Goal: Task Accomplishment & Management: Complete application form

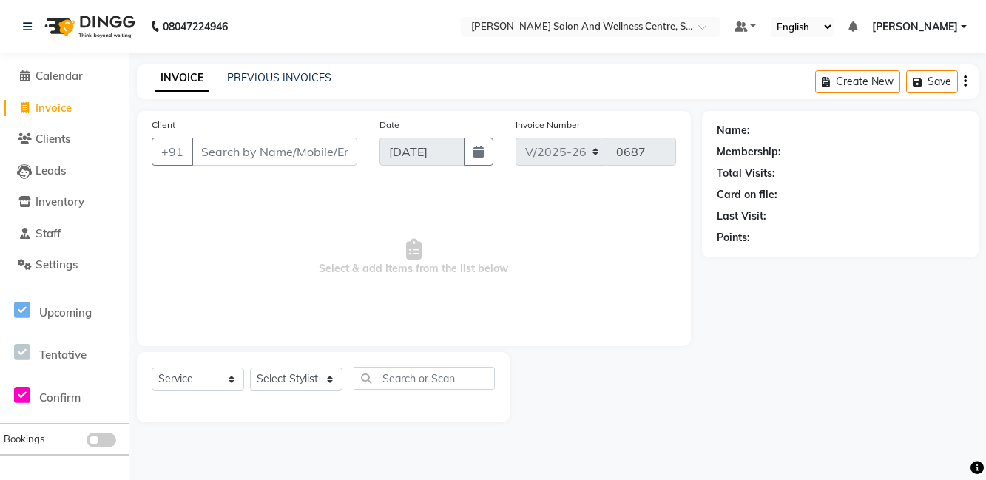
select select "8341"
select select "service"
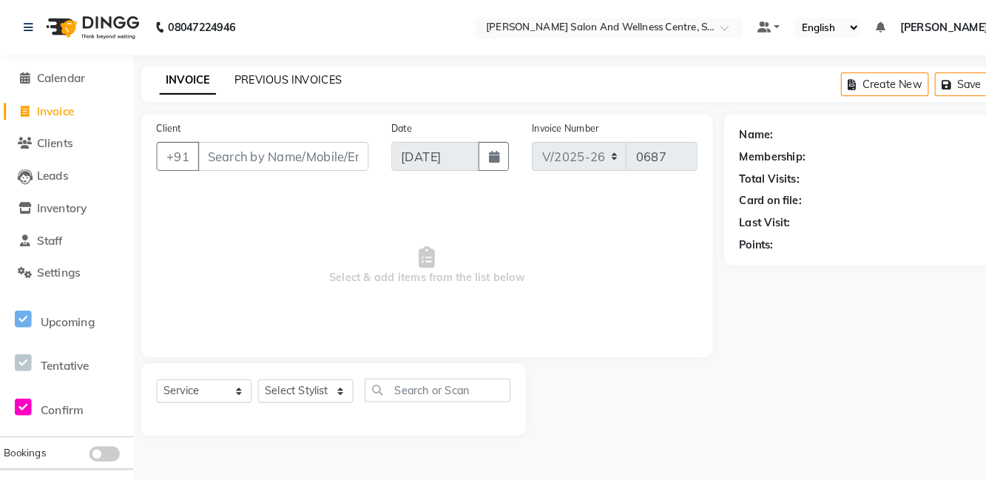
click at [252, 71] on link "PREVIOUS INVOICES" at bounding box center [279, 77] width 104 height 13
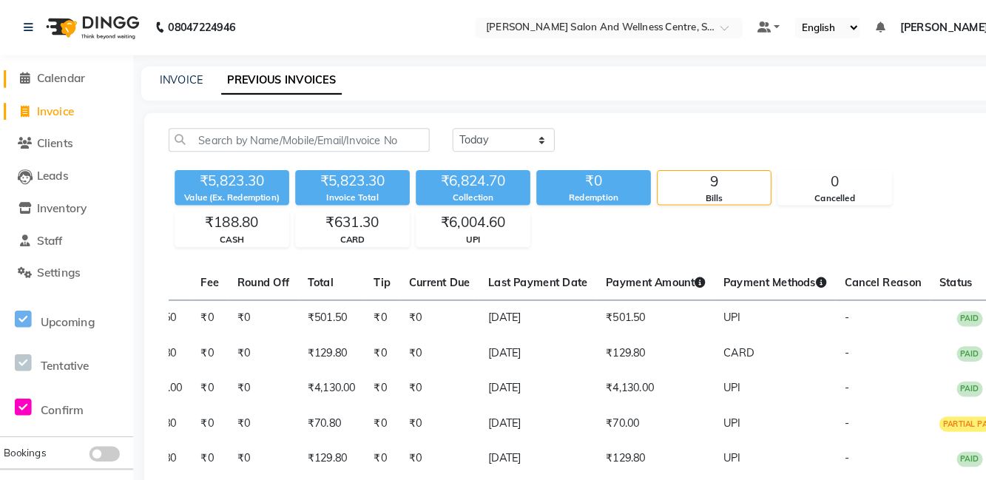
click at [78, 79] on span "Calendar" at bounding box center [59, 76] width 47 height 14
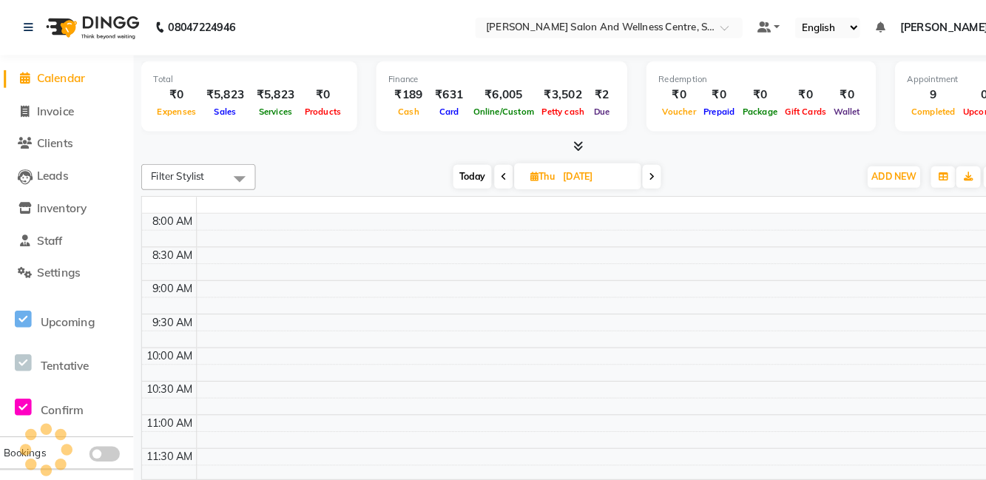
click at [181, 70] on div "Total ₹0 Expenses ₹5,823 Sales ₹5,823 Services ₹0 Products" at bounding box center [241, 93] width 209 height 68
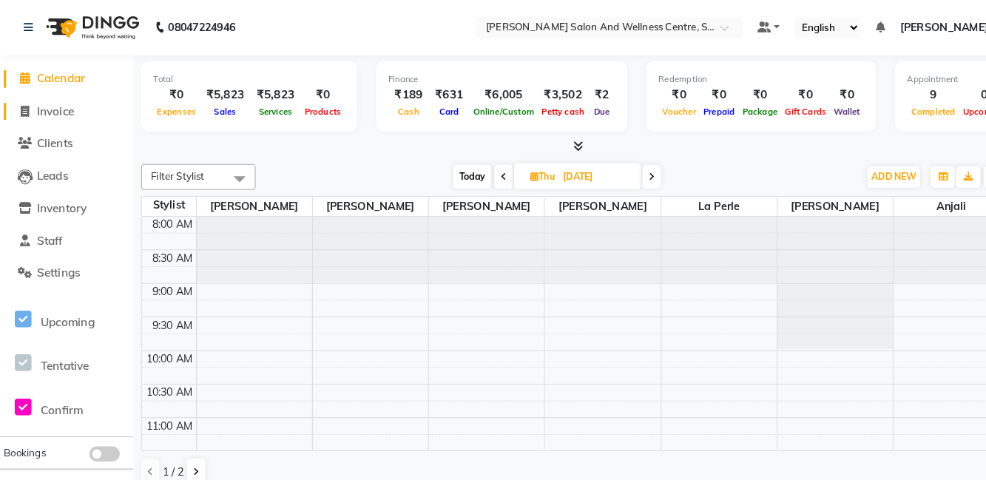
click at [59, 115] on link "Invoice" at bounding box center [65, 108] width 122 height 17
select select "8341"
select select "service"
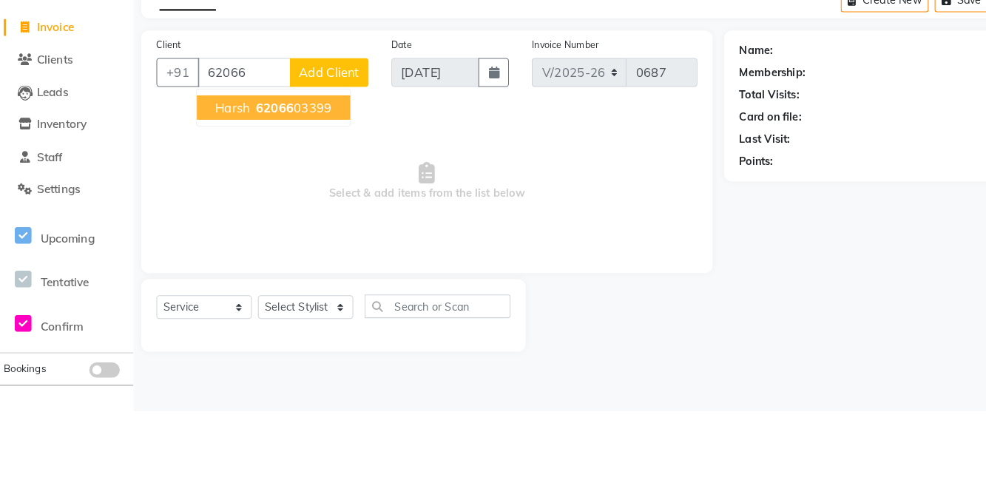
click at [280, 195] on button "Harsh 62066 03399" at bounding box center [265, 186] width 149 height 24
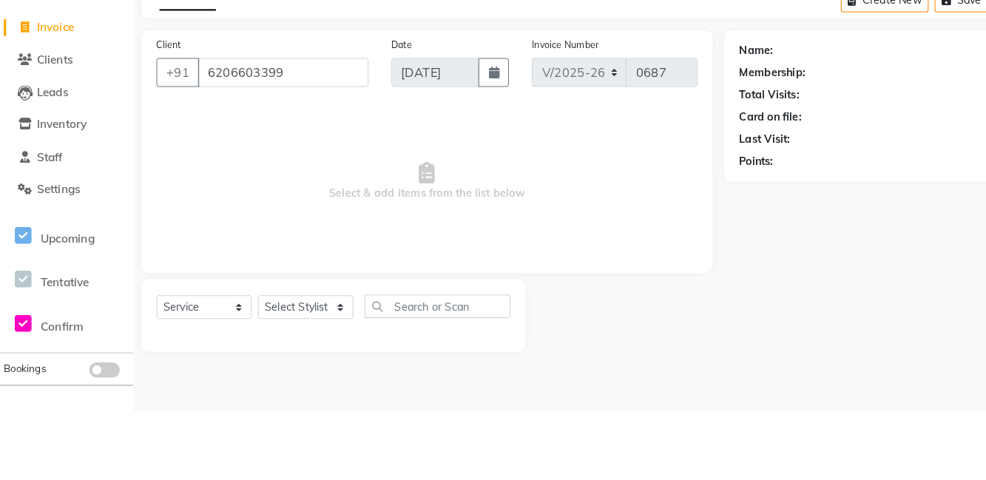
type input "6206603399"
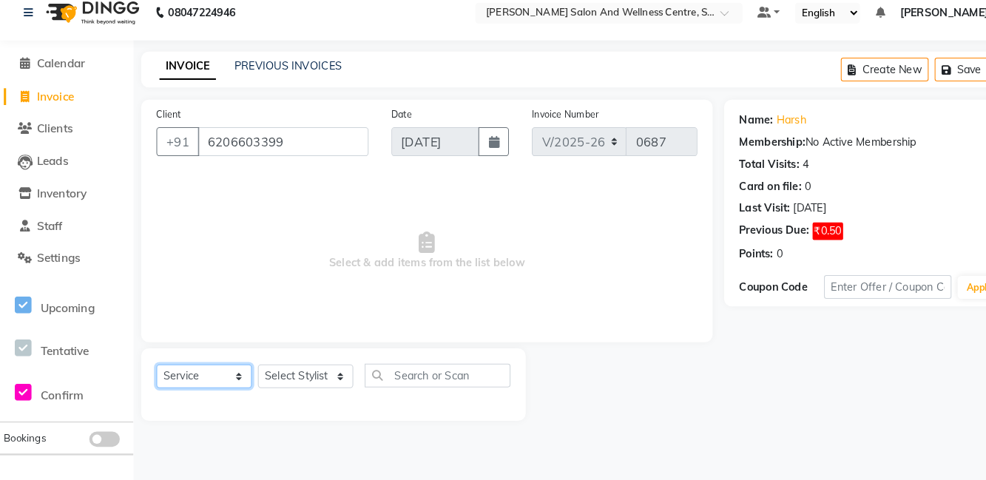
click at [199, 380] on select "Select Service Product Membership Package Voucher Prepaid Gift Card" at bounding box center [198, 379] width 93 height 23
click at [152, 368] on select "Select Service Product Membership Package Voucher Prepaid Gift Card" at bounding box center [198, 379] width 93 height 23
click at [269, 372] on select "Select Stylist Anjali Arti kumari Asha Kumari Ashish Kumar Krish Kumar La perle…" at bounding box center [296, 379] width 93 height 23
click at [197, 374] on select "Select Service Product Membership Package Voucher Prepaid Gift Card" at bounding box center [198, 379] width 93 height 23
click at [289, 378] on select "Select Stylist Anjali Arti kumari Asha Kumari Ashish Kumar Krish Kumar La perle…" at bounding box center [296, 379] width 93 height 23
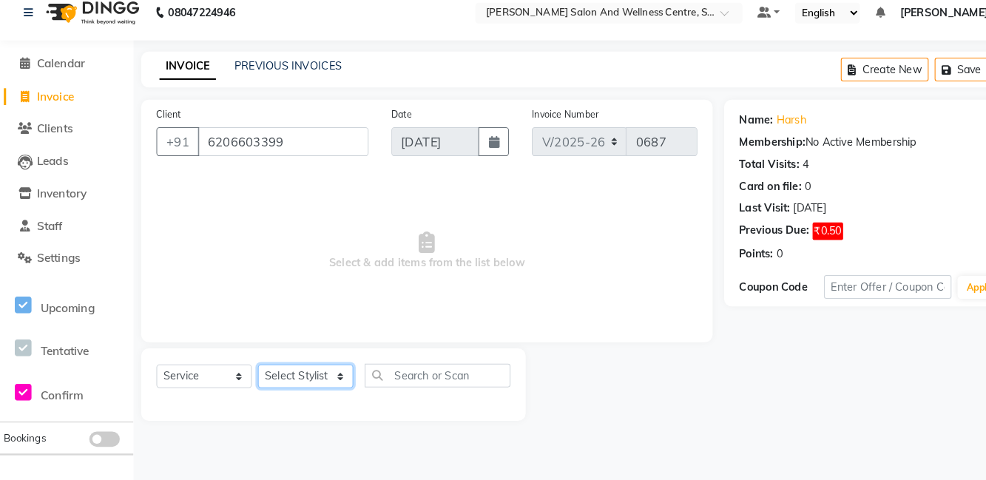
select select "84213"
click at [250, 368] on select "Select Stylist Anjali Arti kumari Asha Kumari Ashish Kumar Krish Kumar La perle…" at bounding box center [296, 379] width 93 height 23
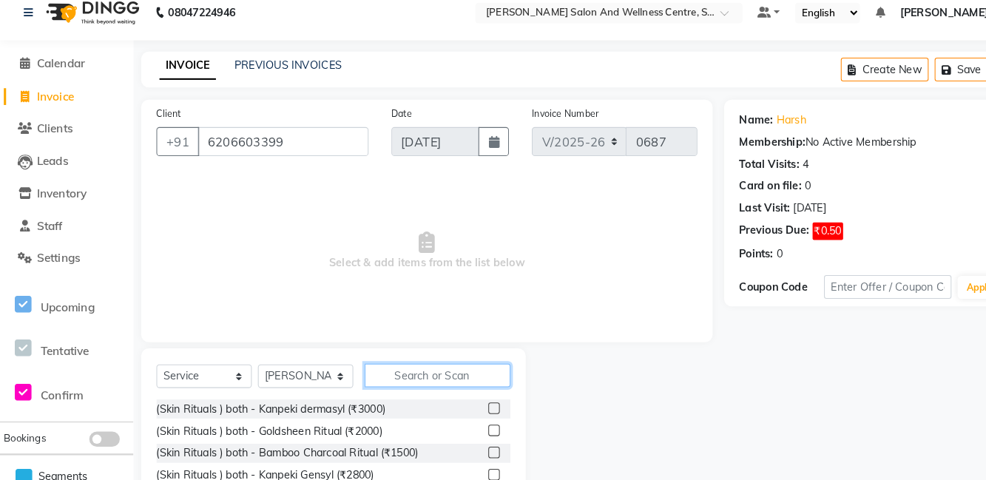
click at [416, 382] on input "text" at bounding box center [424, 378] width 141 height 23
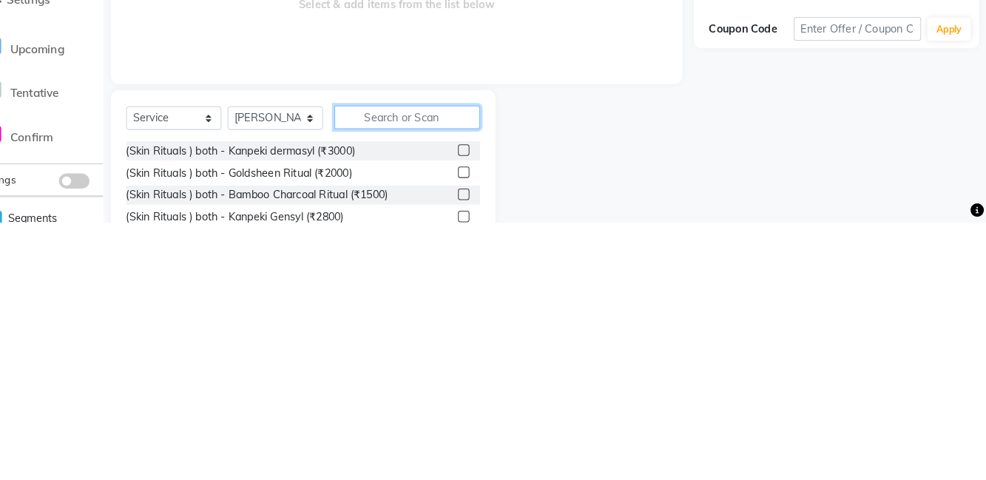
scroll to position [3, 0]
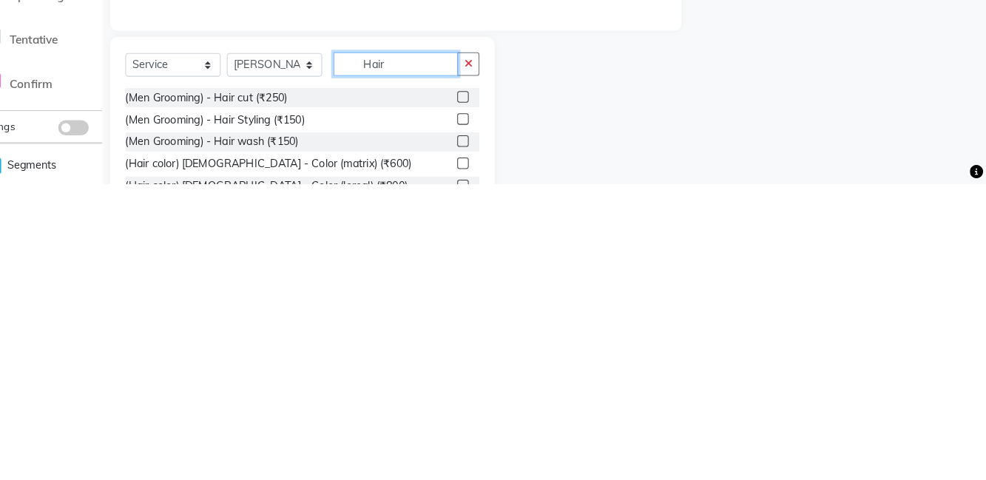
type input "Hair"
click at [481, 396] on label at bounding box center [479, 395] width 11 height 11
click at [481, 396] on input "checkbox" at bounding box center [479, 396] width 10 height 10
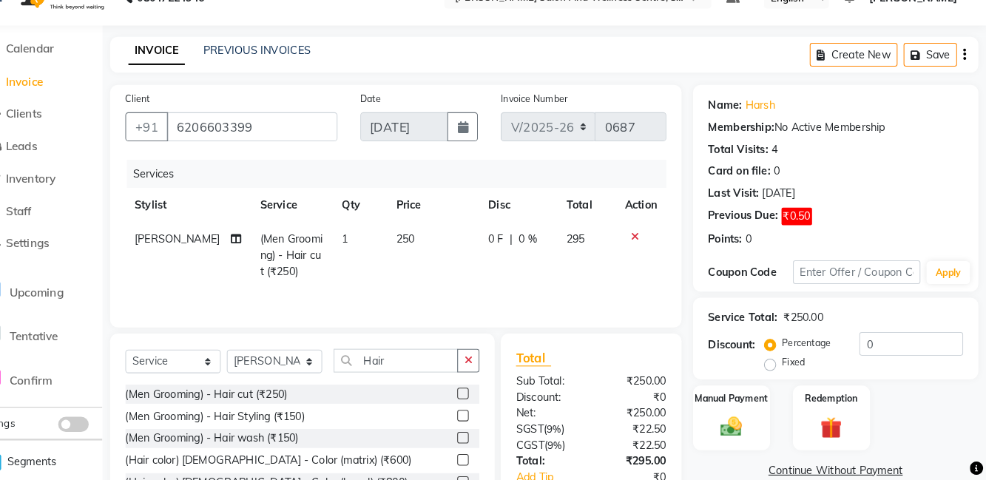
checkbox input "false"
click at [643, 243] on icon at bounding box center [646, 243] width 8 height 10
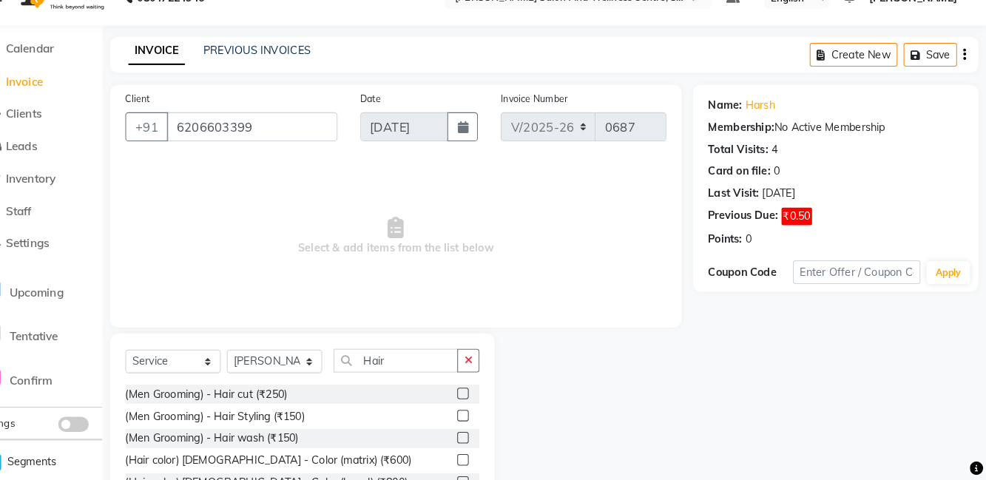
click at [490, 364] on button "button" at bounding box center [484, 363] width 21 height 23
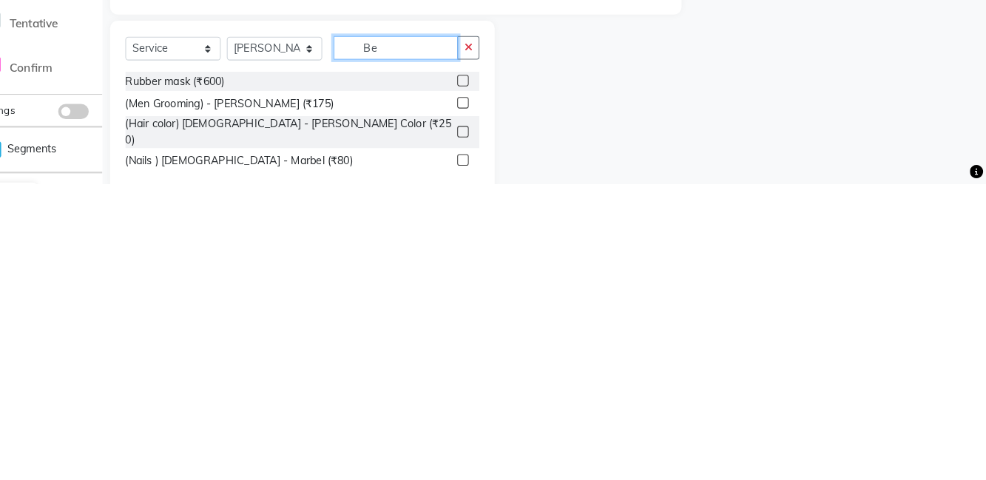
type input "Be"
click at [477, 401] on label at bounding box center [479, 401] width 11 height 11
click at [477, 401] on input "checkbox" at bounding box center [479, 402] width 10 height 10
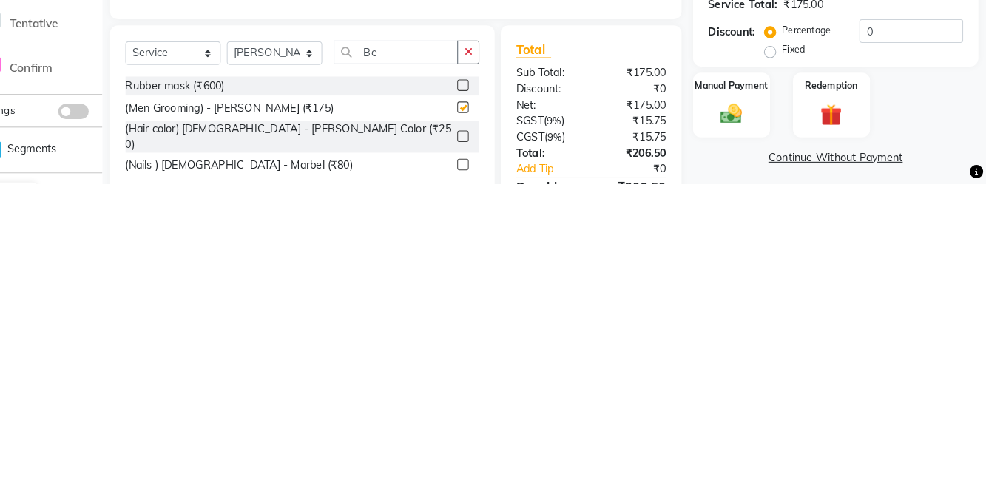
scroll to position [31, 0]
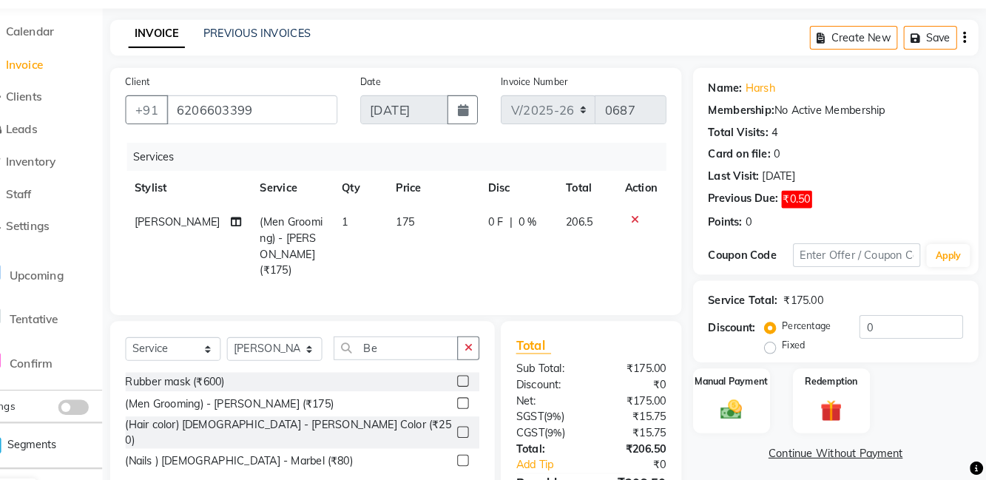
checkbox input "false"
click at [485, 346] on icon "button" at bounding box center [484, 351] width 8 height 10
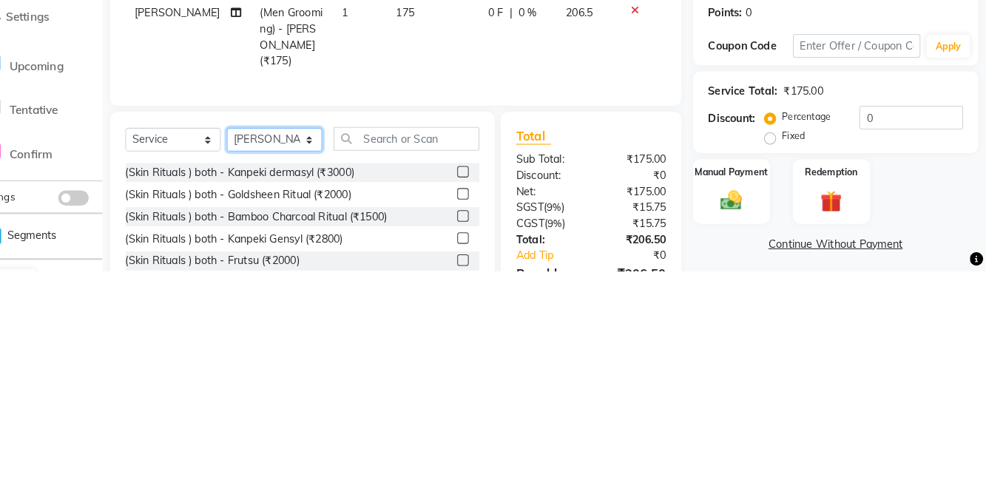
click at [302, 350] on select "Select Stylist Anjali Arti kumari Asha Kumari Ashish Kumar Krish Kumar La perle…" at bounding box center [296, 352] width 93 height 23
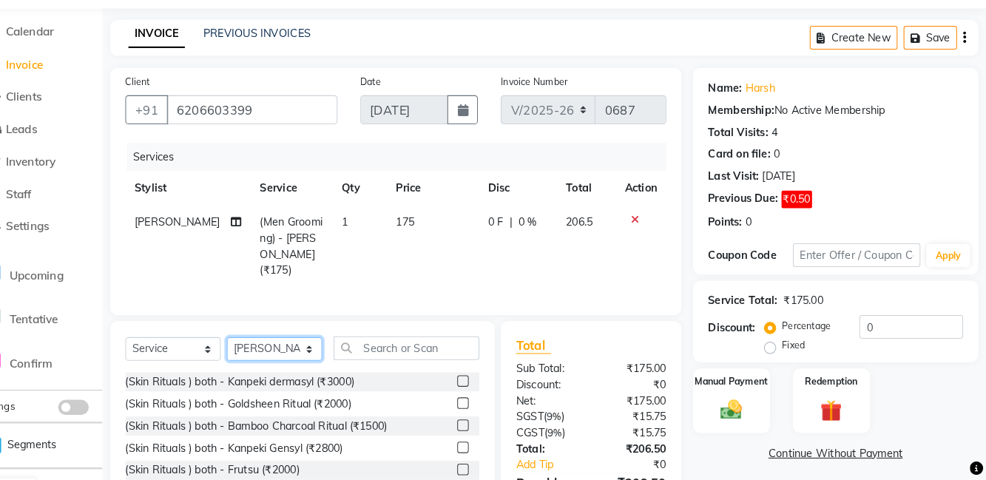
select select "81950"
click at [250, 341] on select "Select Stylist Anjali Arti kumari Asha Kumari Ashish Kumar Krish Kumar La perle…" at bounding box center [296, 352] width 93 height 23
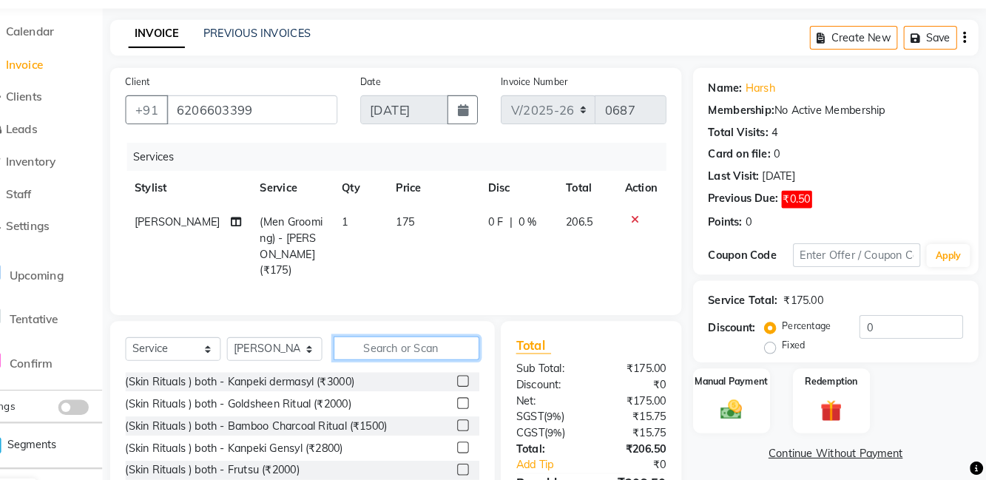
click at [445, 343] on input "text" at bounding box center [424, 351] width 141 height 23
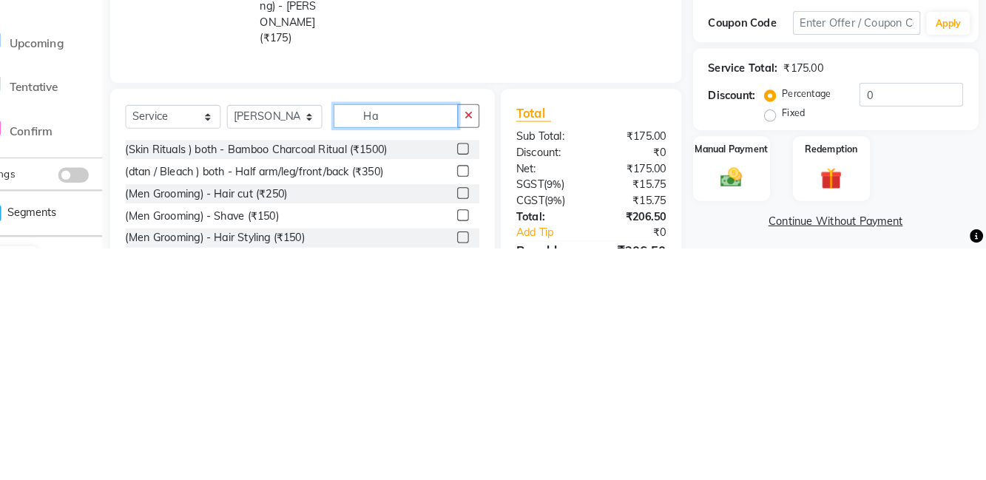
type input "H"
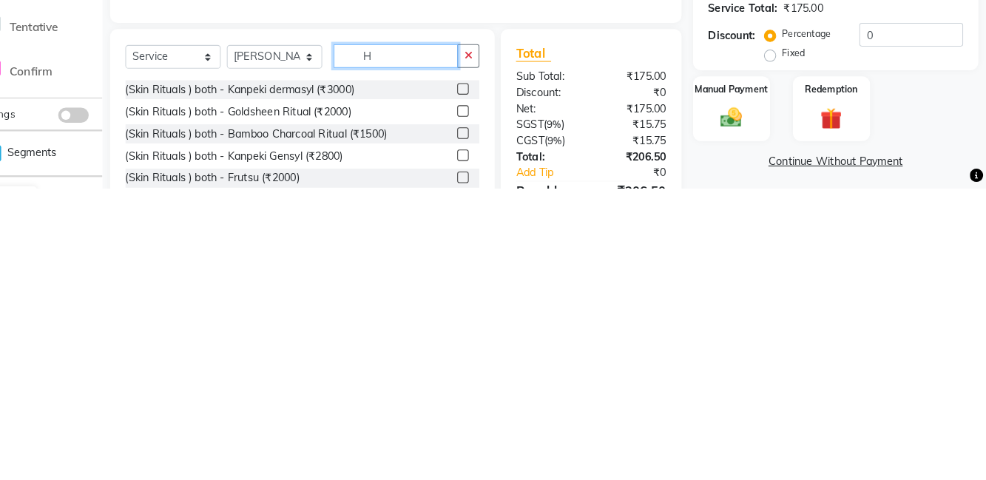
scroll to position [50, 0]
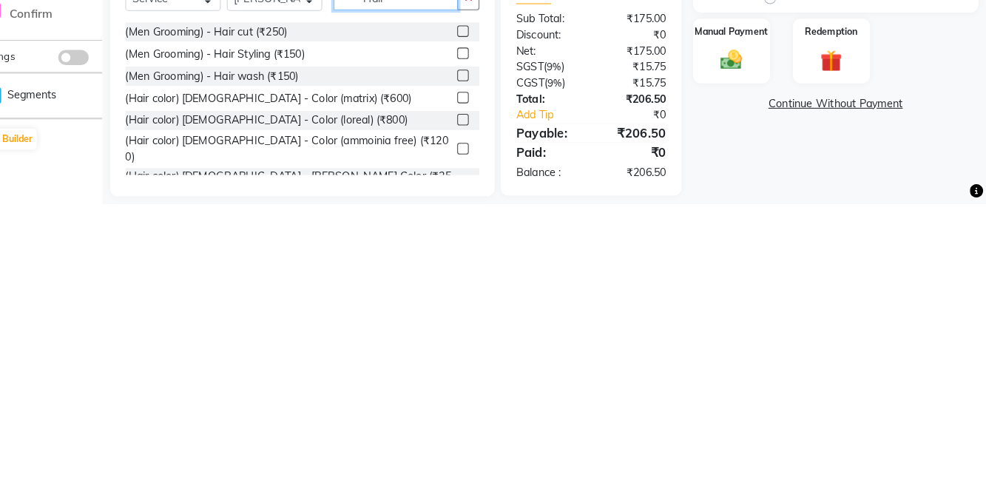
type input "Hair"
click at [474, 330] on label at bounding box center [479, 334] width 11 height 11
click at [474, 330] on input "checkbox" at bounding box center [479, 335] width 10 height 10
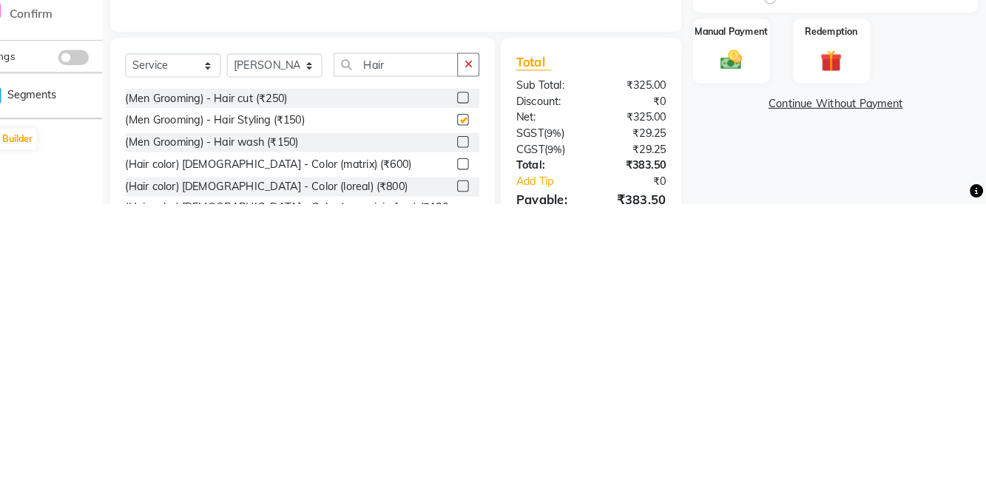
scroll to position [103, 0]
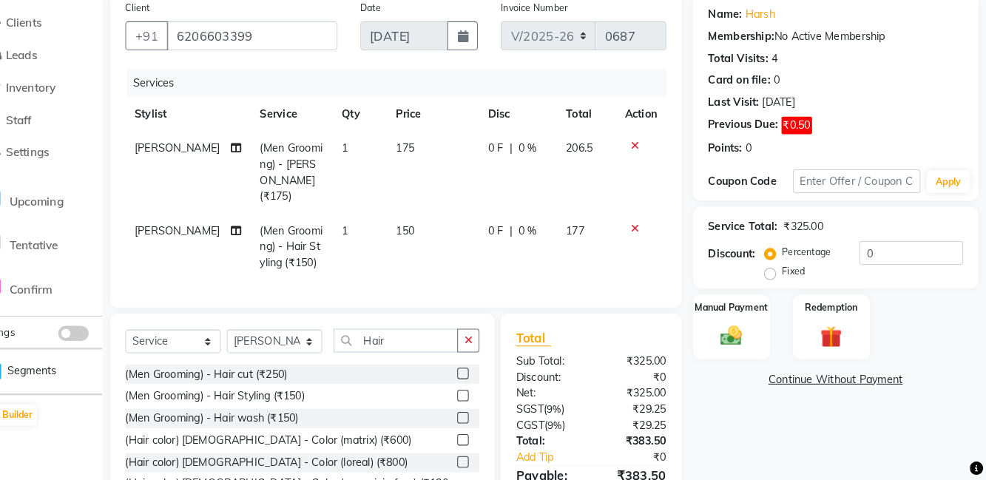
checkbox input "false"
click at [488, 339] on icon "button" at bounding box center [484, 344] width 8 height 10
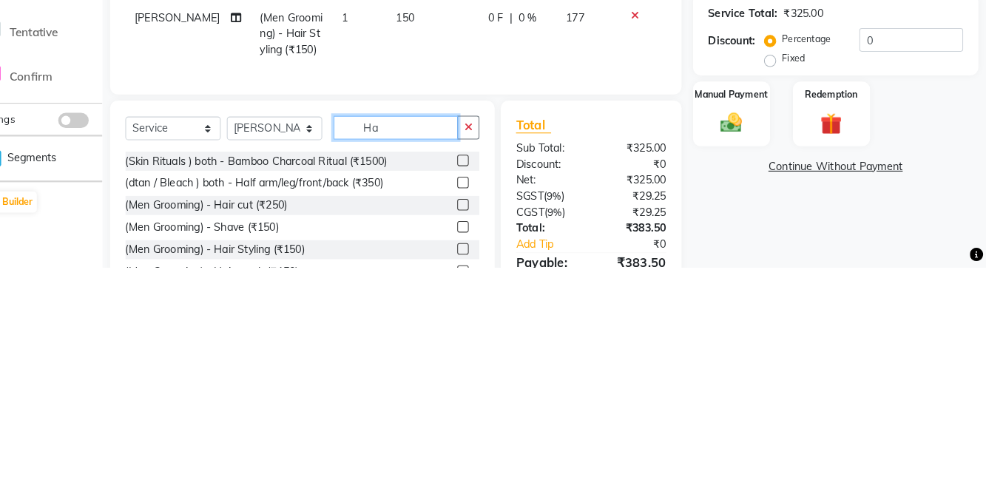
type input "H"
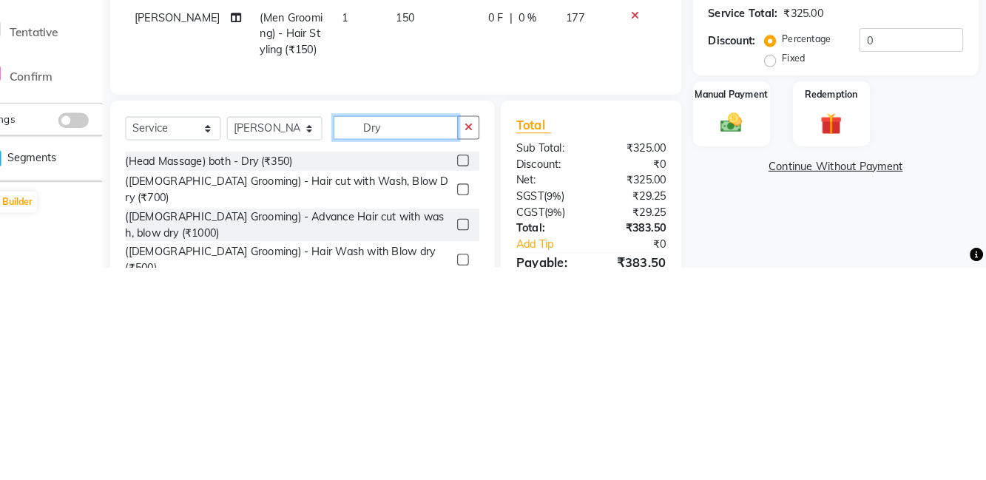
type input "Dry"
click at [481, 371] on label at bounding box center [479, 376] width 11 height 11
click at [481, 372] on input "checkbox" at bounding box center [479, 377] width 10 height 10
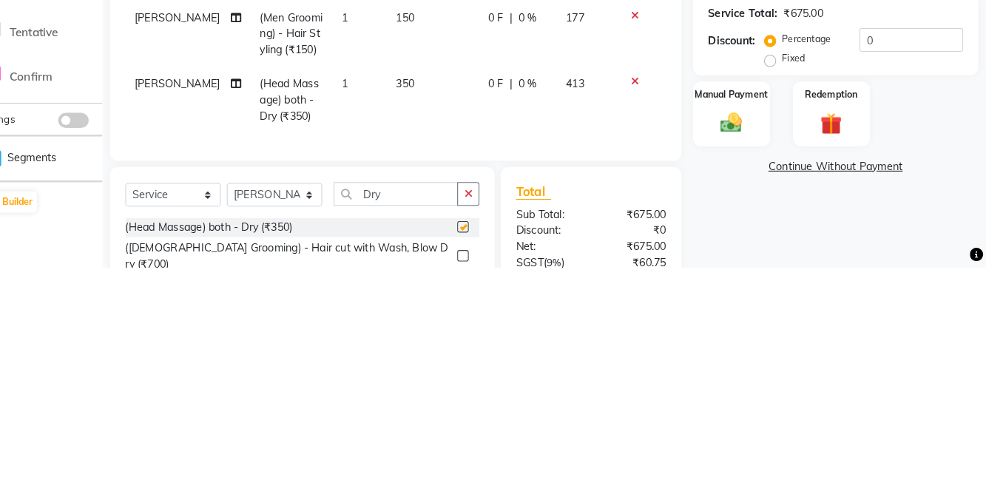
scroll to position [104, 0]
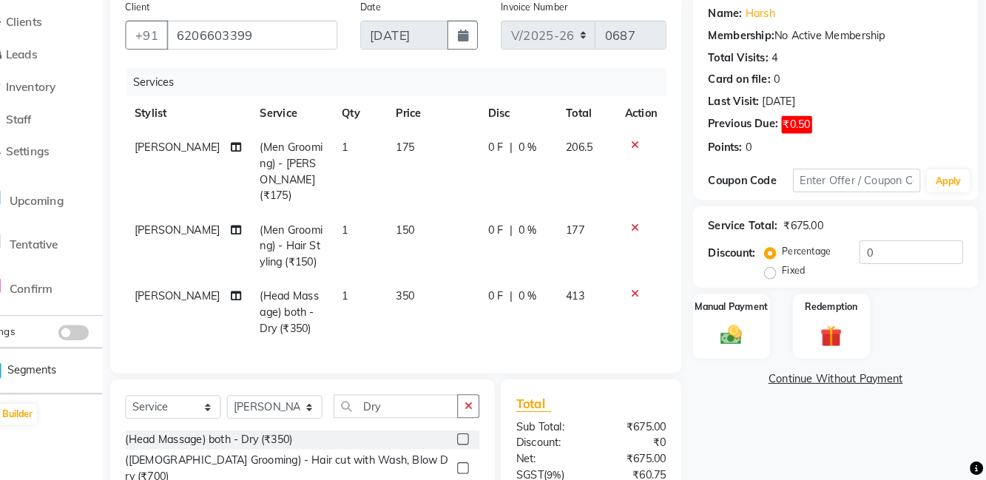
checkbox input "false"
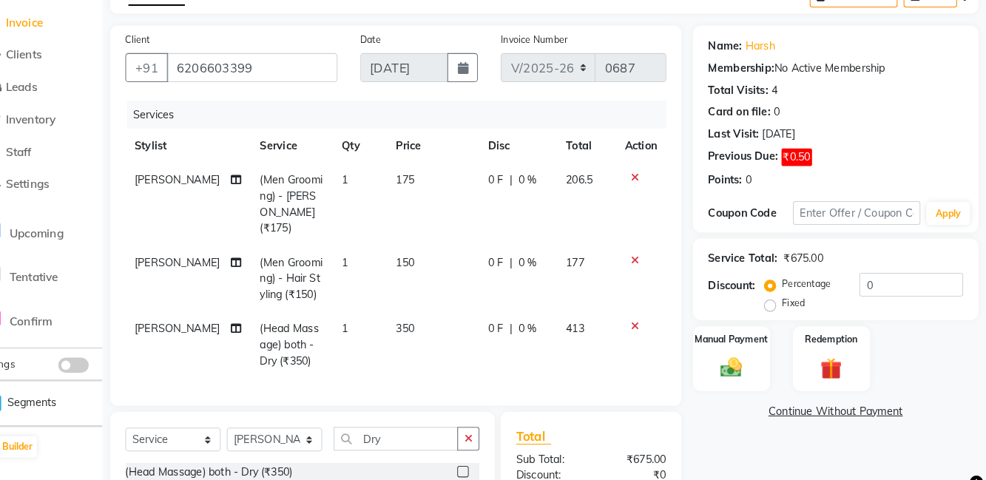
click at [443, 238] on td "150" at bounding box center [451, 270] width 90 height 64
select select "81950"
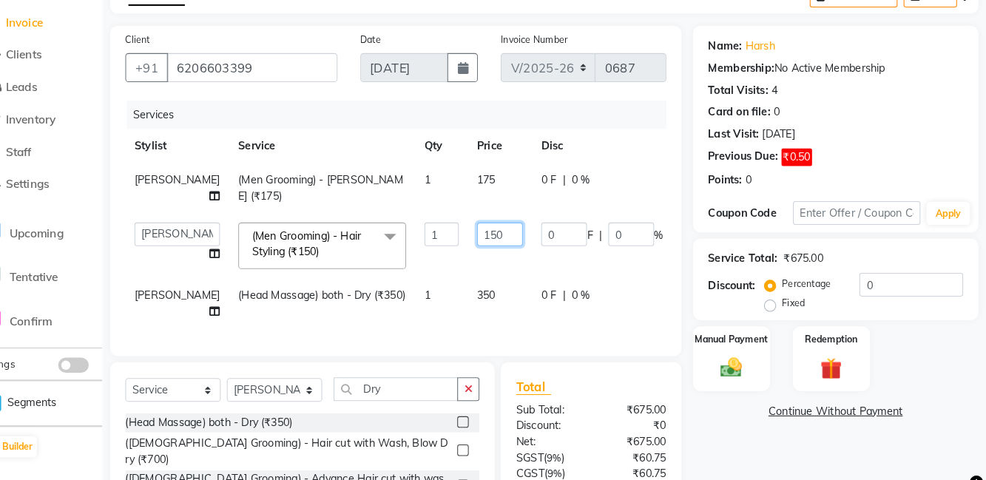
click at [493, 219] on input "150" at bounding box center [515, 227] width 44 height 23
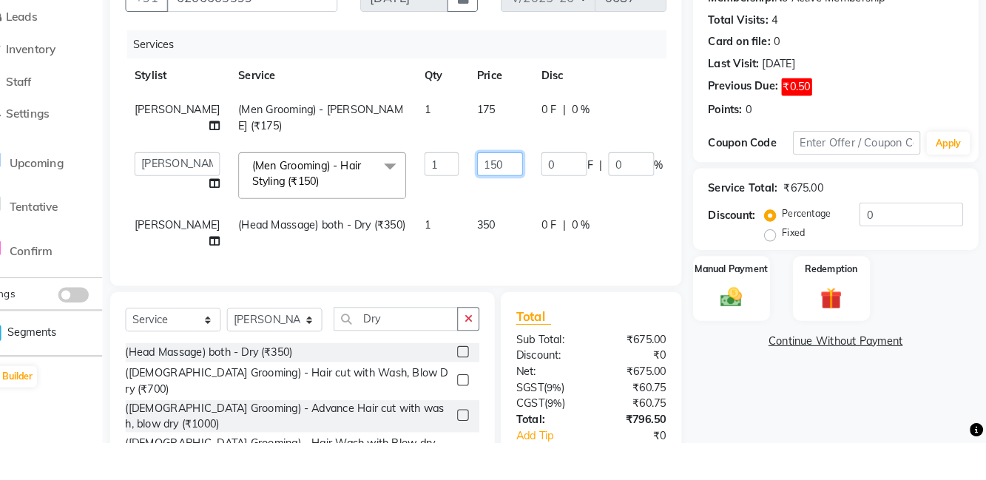
click at [493, 208] on input "150" at bounding box center [515, 209] width 44 height 23
type input "100"
click at [665, 160] on tr "Shahdaab (Men Grooming) - Beard (₹175) 1 175 0 F | 0 % 206.5" at bounding box center [463, 165] width 623 height 49
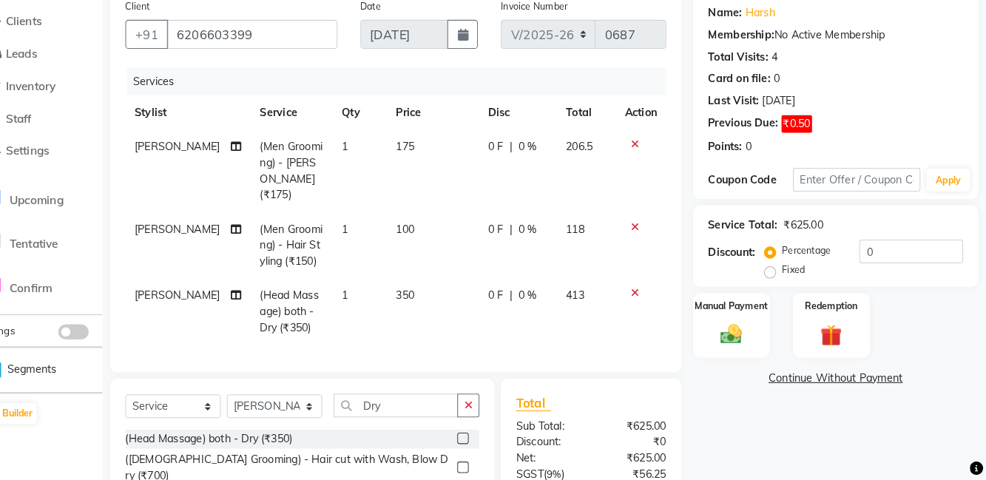
scroll to position [157, 0]
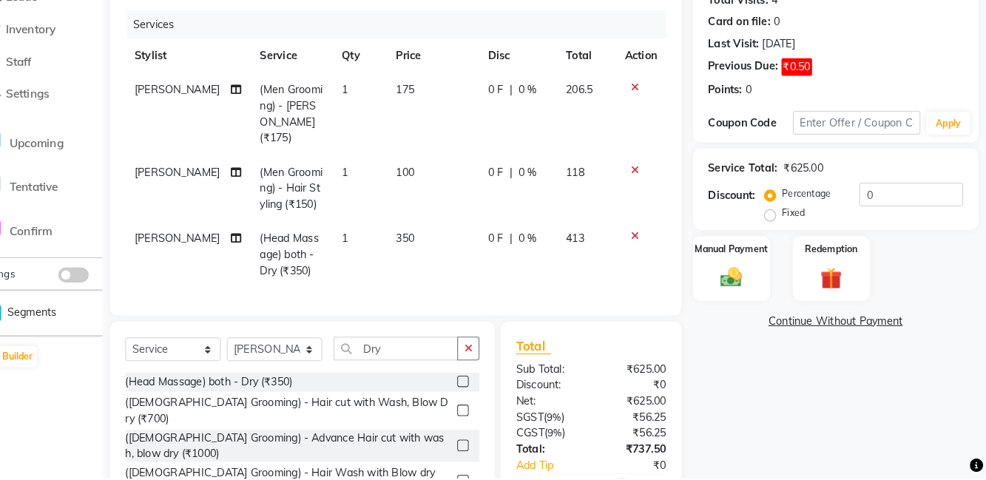
click at [758, 283] on div "Manual Payment" at bounding box center [739, 277] width 75 height 63
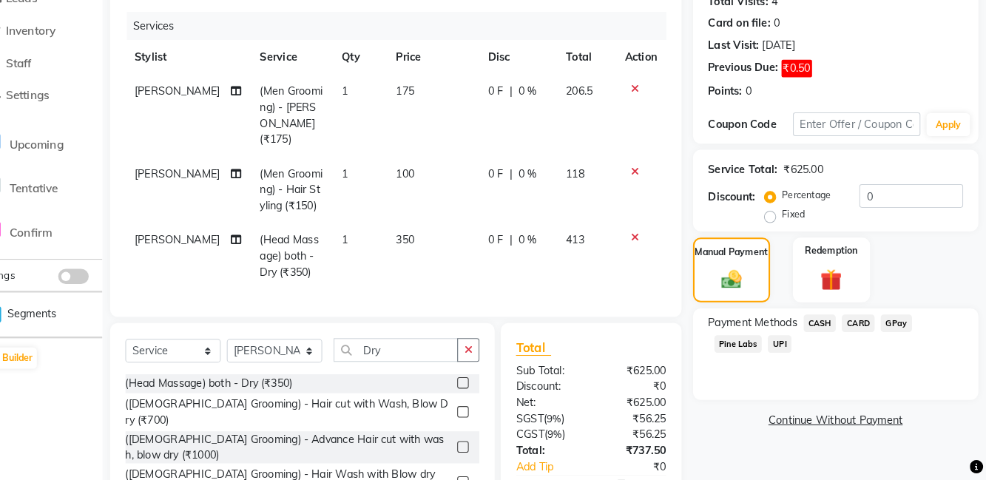
click at [789, 349] on span "UPI" at bounding box center [786, 348] width 23 height 17
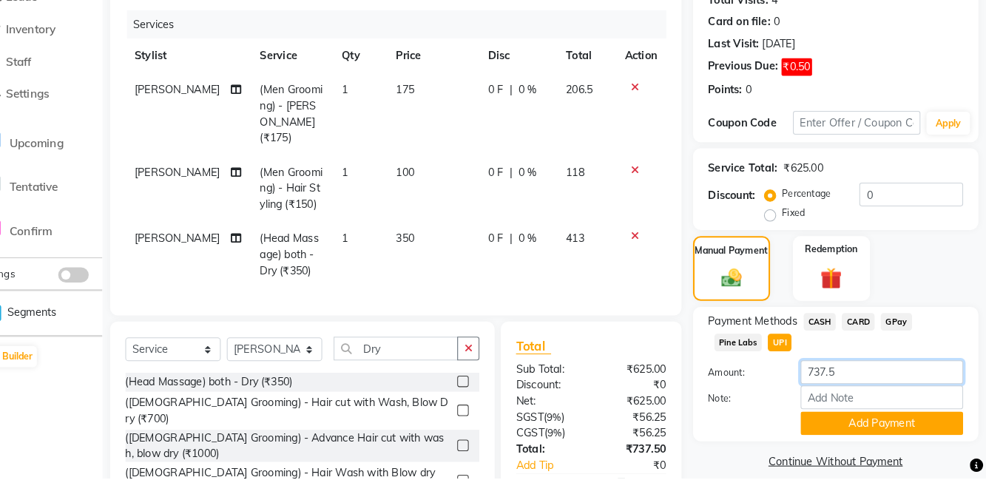
click at [869, 378] on input "737.5" at bounding box center [886, 377] width 158 height 23
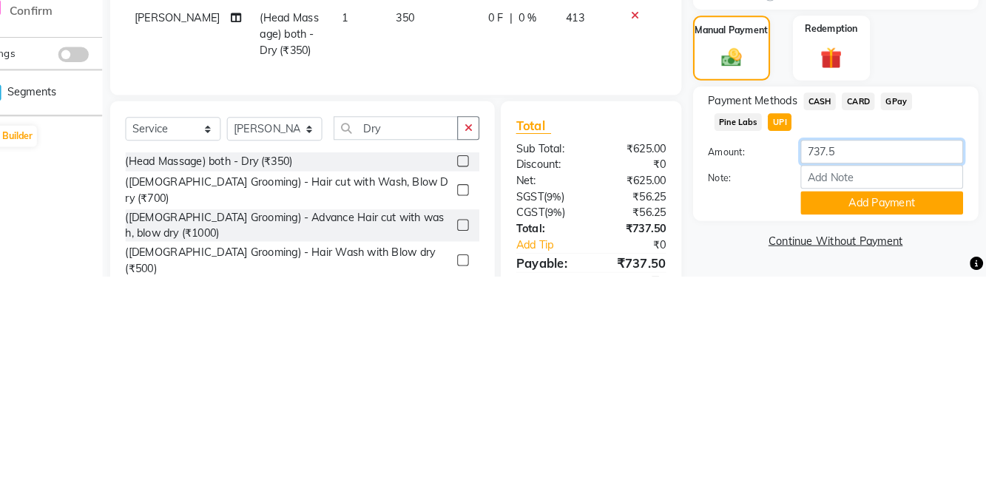
scroll to position [175, 0]
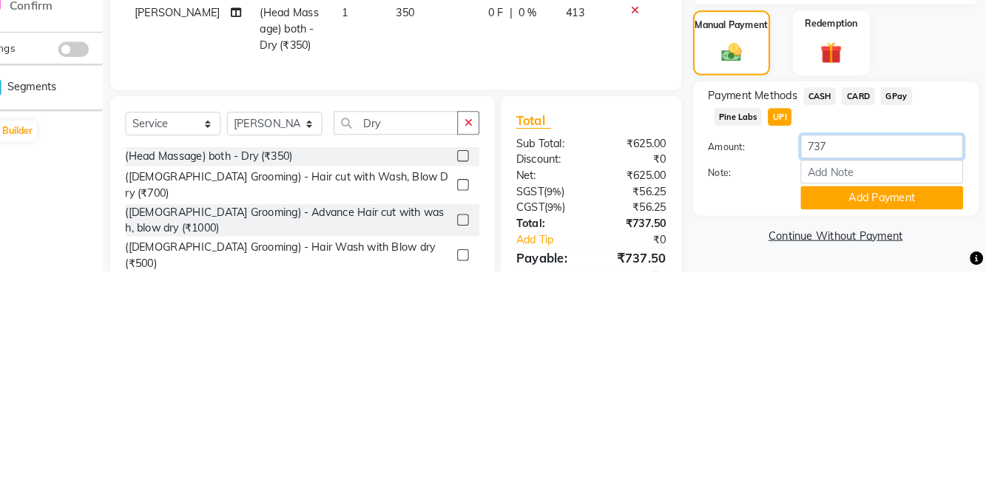
type input "737"
click at [984, 320] on div "Name: Harsh Membership: No Active Membership Total Visits: 4 Card on file: 0 La…" at bounding box center [846, 232] width 288 height 593
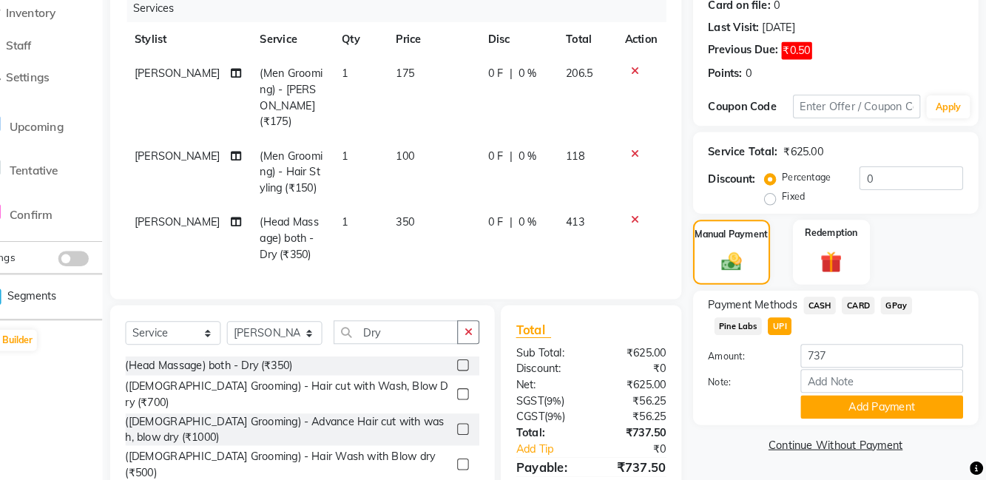
click at [883, 411] on button "Add Payment" at bounding box center [886, 408] width 158 height 23
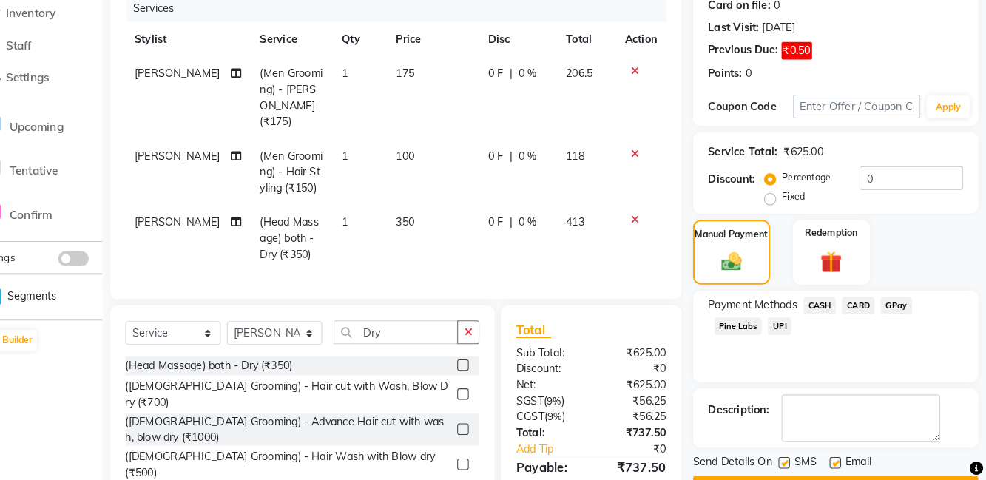
scroll to position [188, 0]
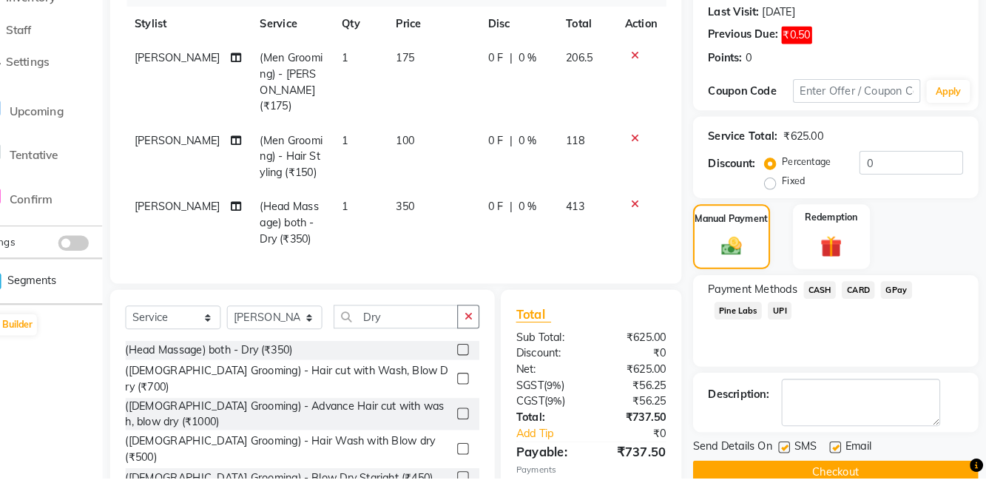
click at [835, 469] on button "Checkout" at bounding box center [840, 474] width 277 height 23
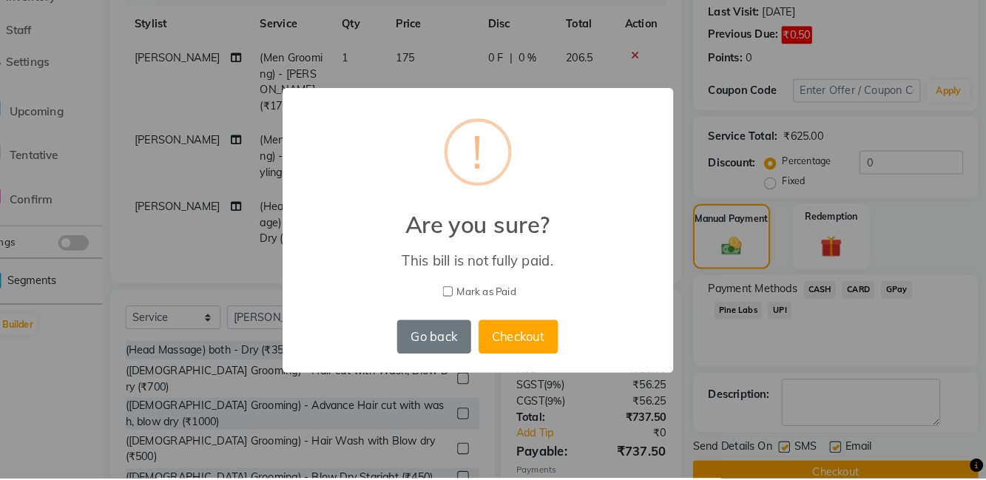
click at [546, 360] on button "Checkout" at bounding box center [532, 343] width 77 height 33
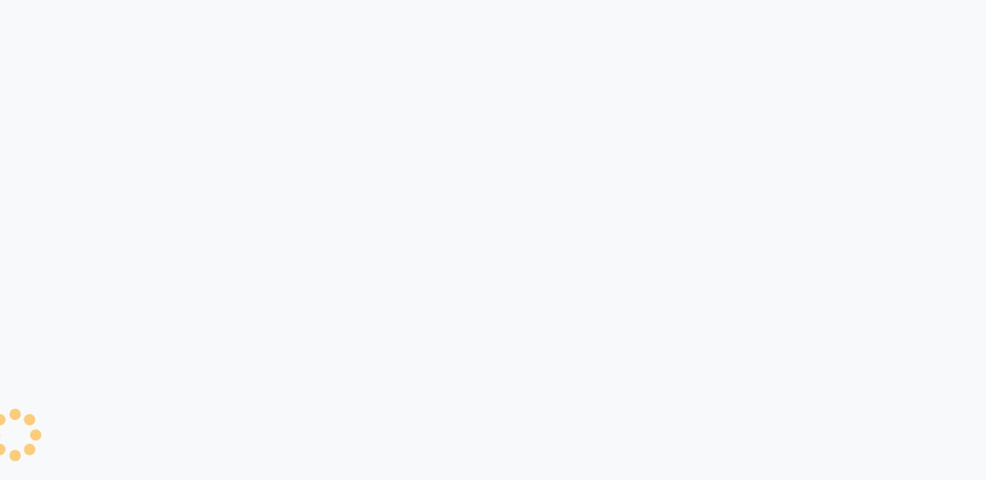
select select "8341"
select select "service"
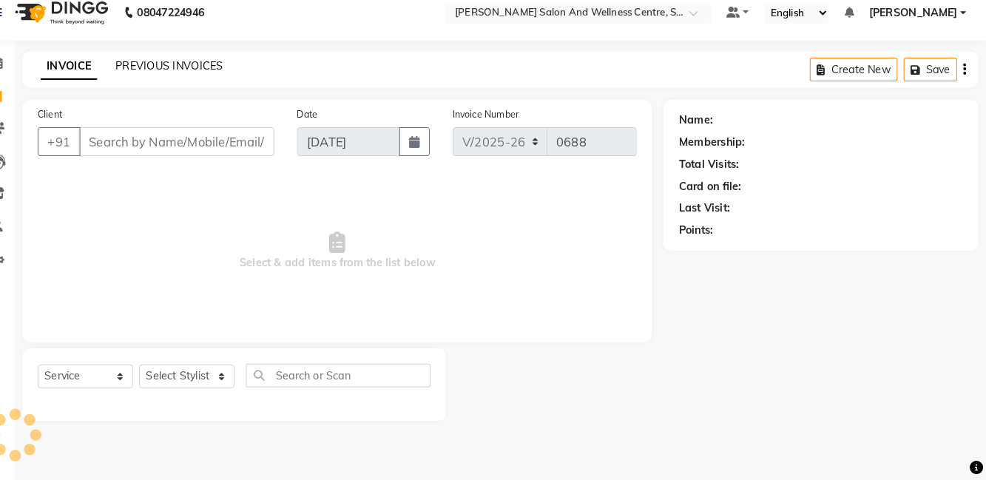
click at [180, 81] on link "PREVIOUS INVOICES" at bounding box center [194, 77] width 104 height 13
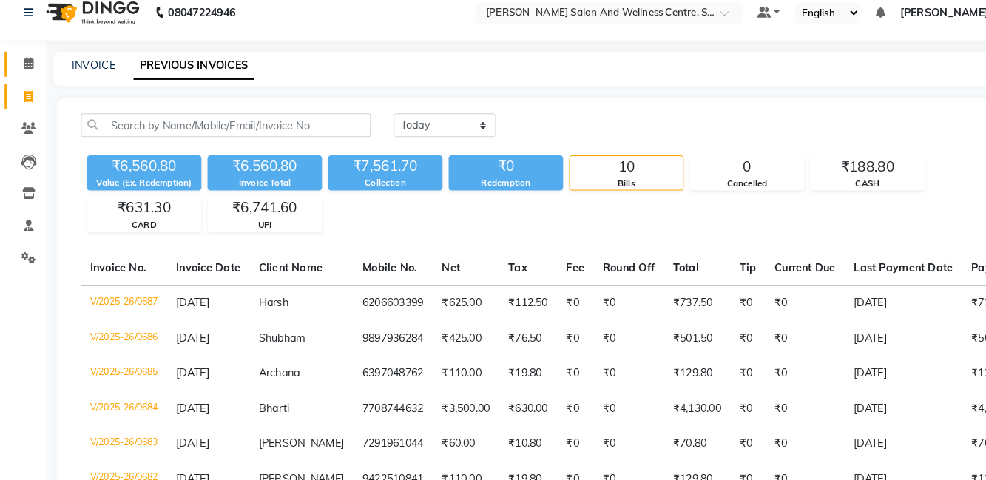
click at [12, 74] on link "Calendar" at bounding box center [22, 76] width 36 height 24
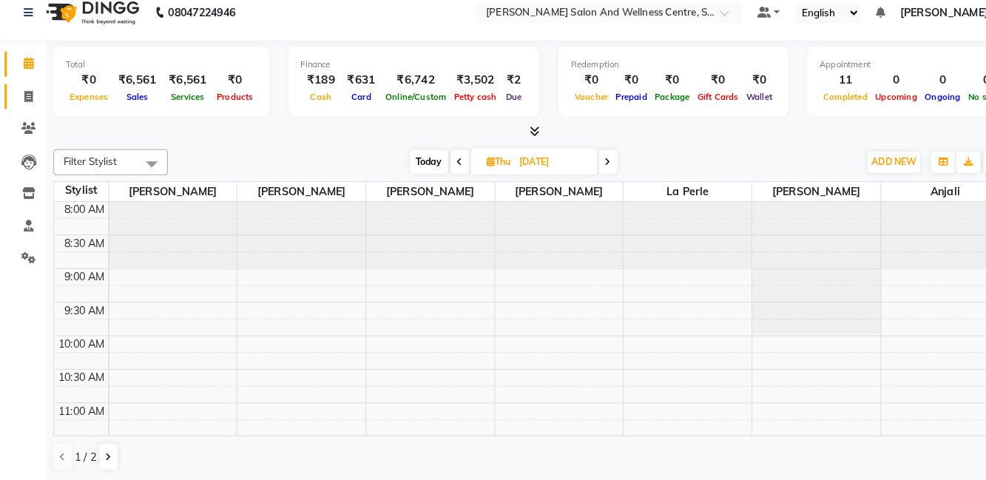
click at [33, 108] on span at bounding box center [28, 108] width 26 height 17
select select "service"
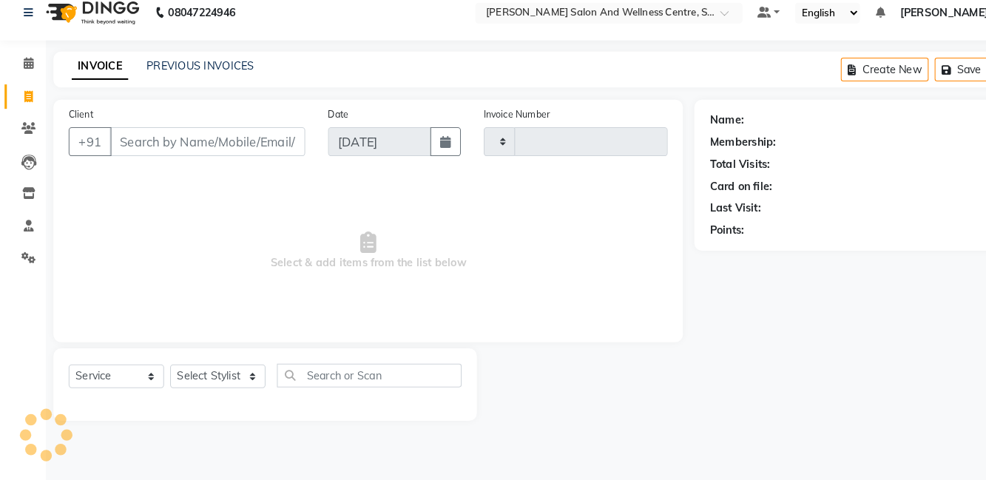
type input "0688"
select select "8341"
click at [192, 93] on div "INVOICE PREVIOUS INVOICES Create New Save" at bounding box center [515, 81] width 927 height 35
click at [185, 81] on link "PREVIOUS INVOICES" at bounding box center [194, 77] width 104 height 13
